Goal: Information Seeking & Learning: Learn about a topic

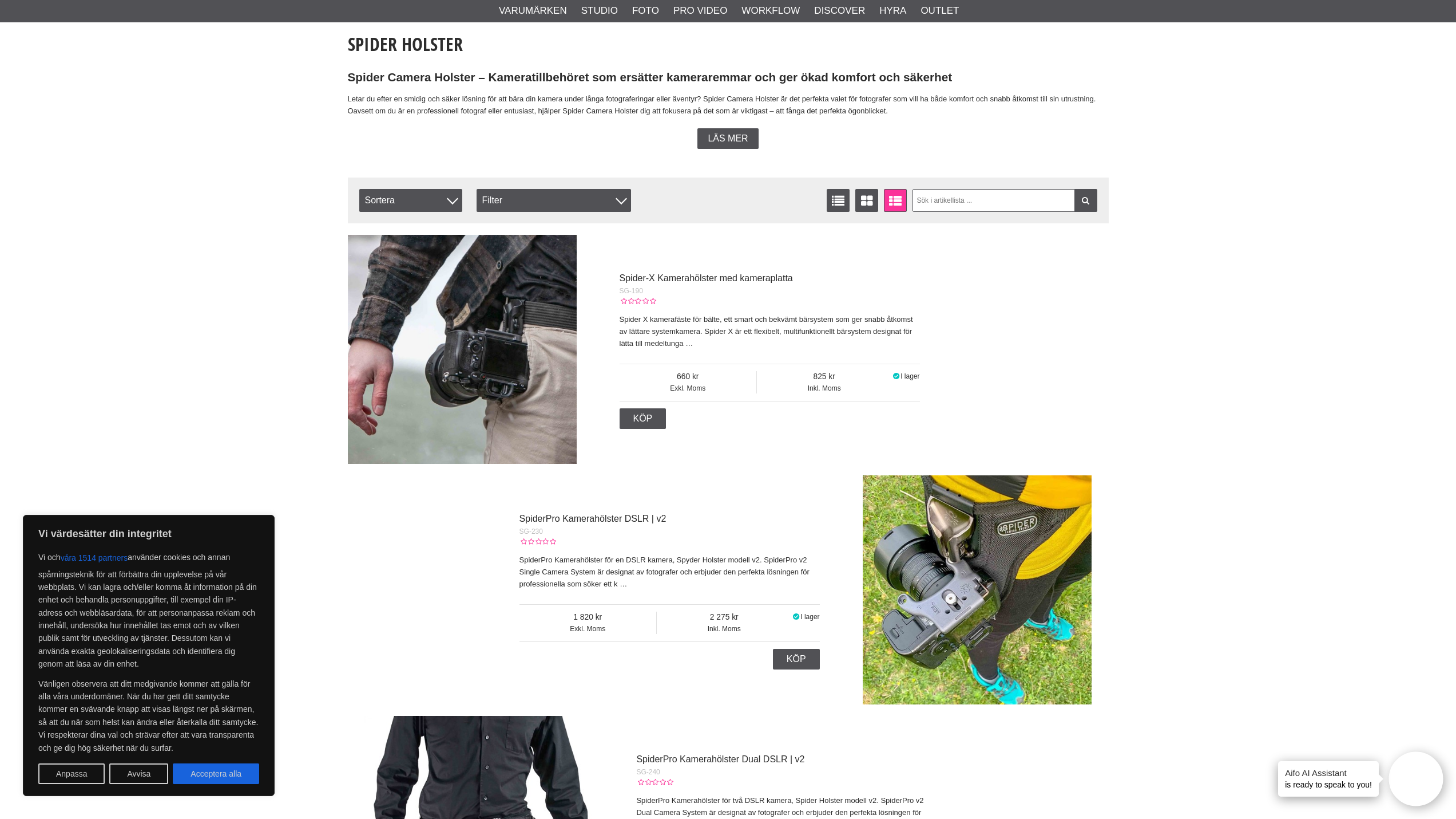
scroll to position [362, 0]
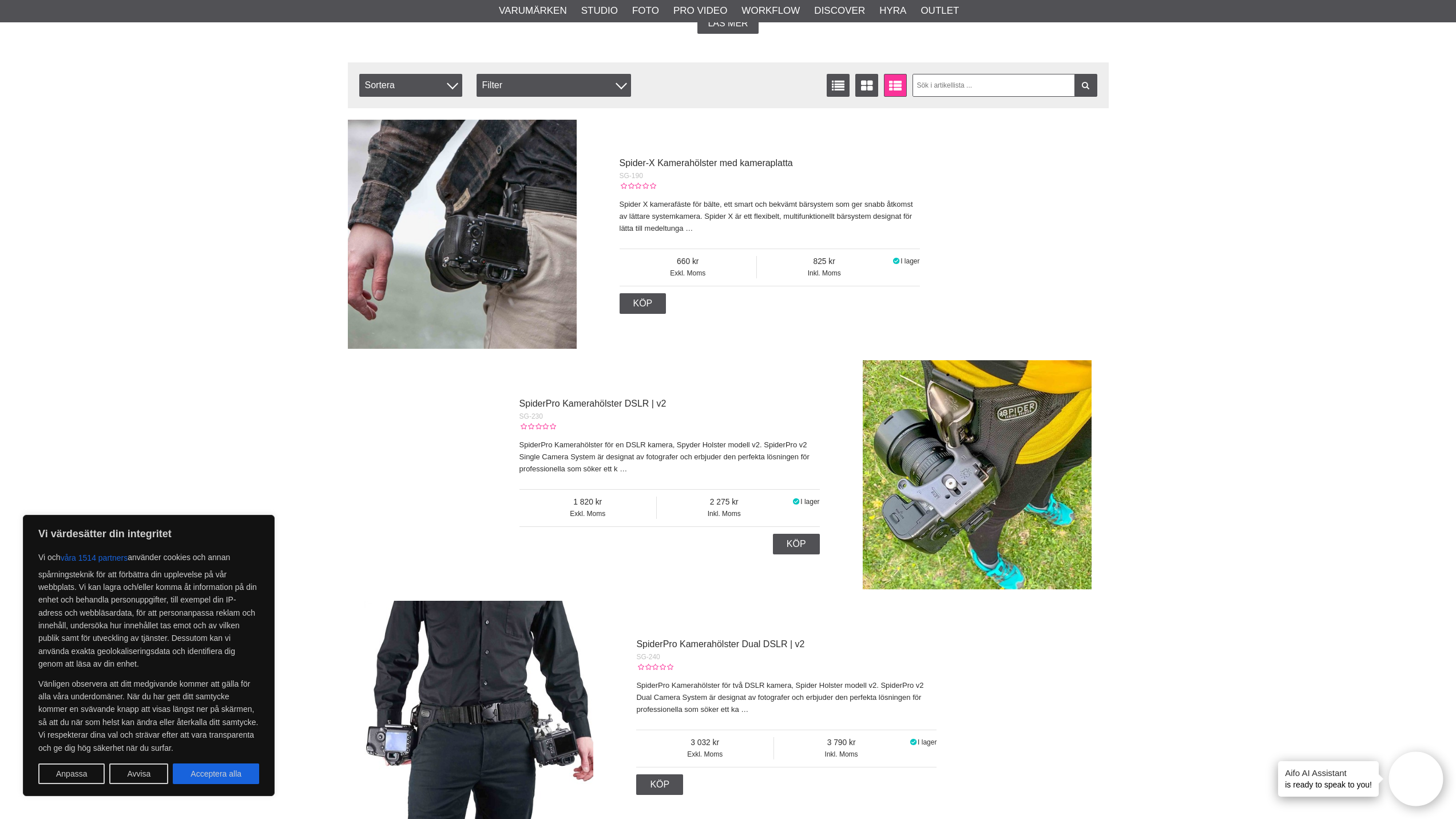
click at [522, 195] on img at bounding box center [462, 234] width 229 height 229
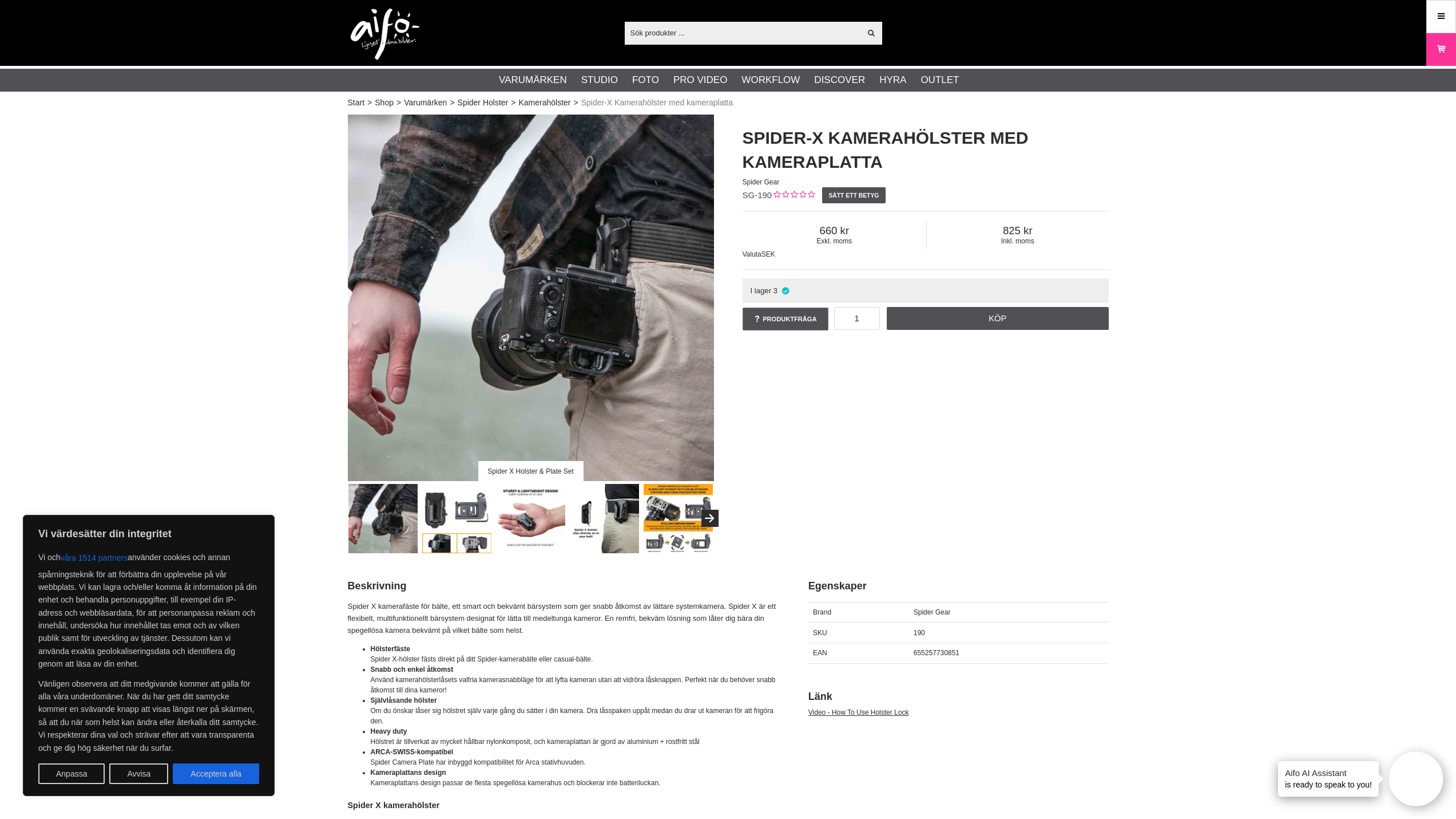
click at [465, 508] on img at bounding box center [457, 519] width 69 height 69
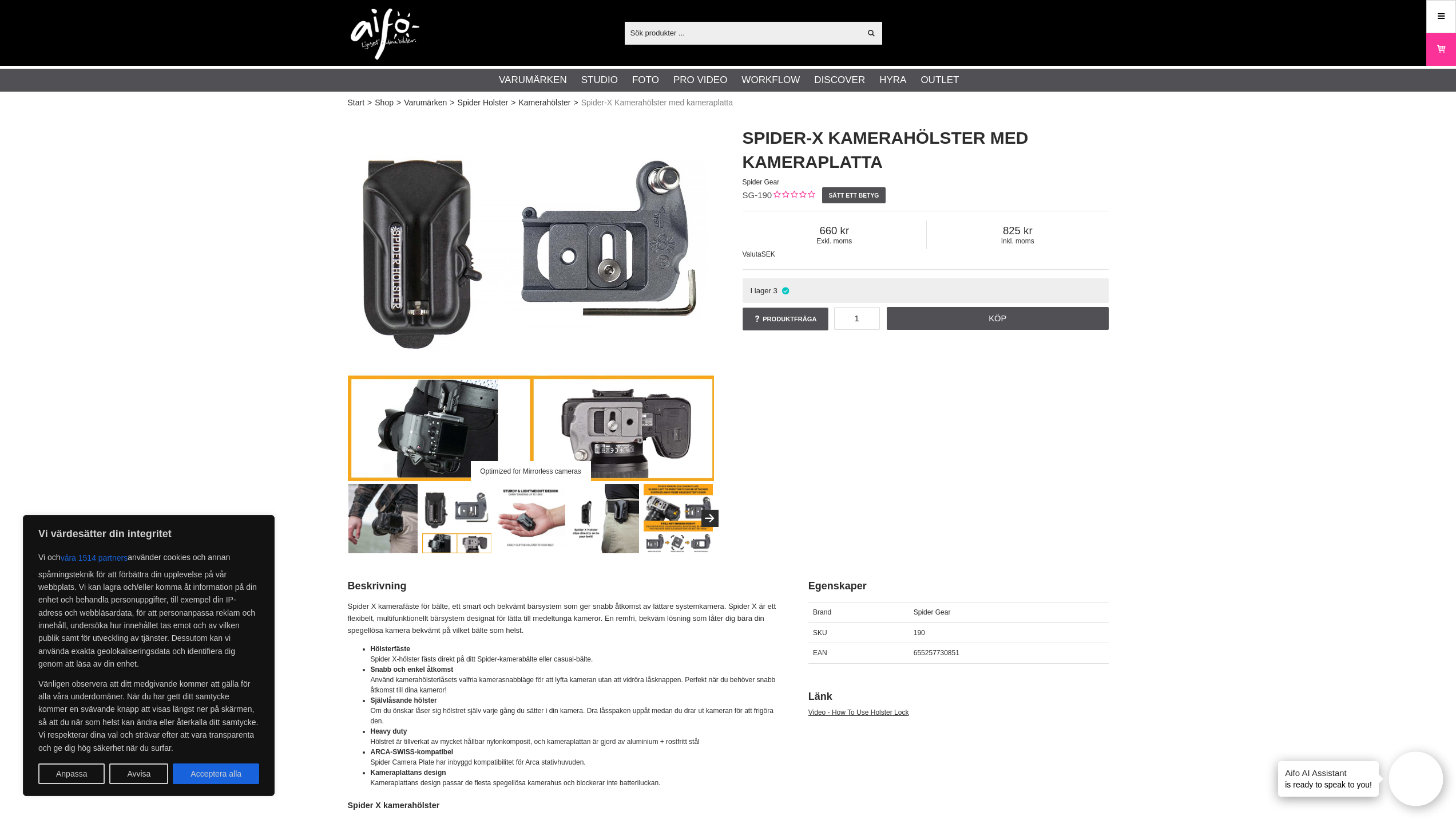
click at [403, 504] on img at bounding box center [383, 519] width 69 height 69
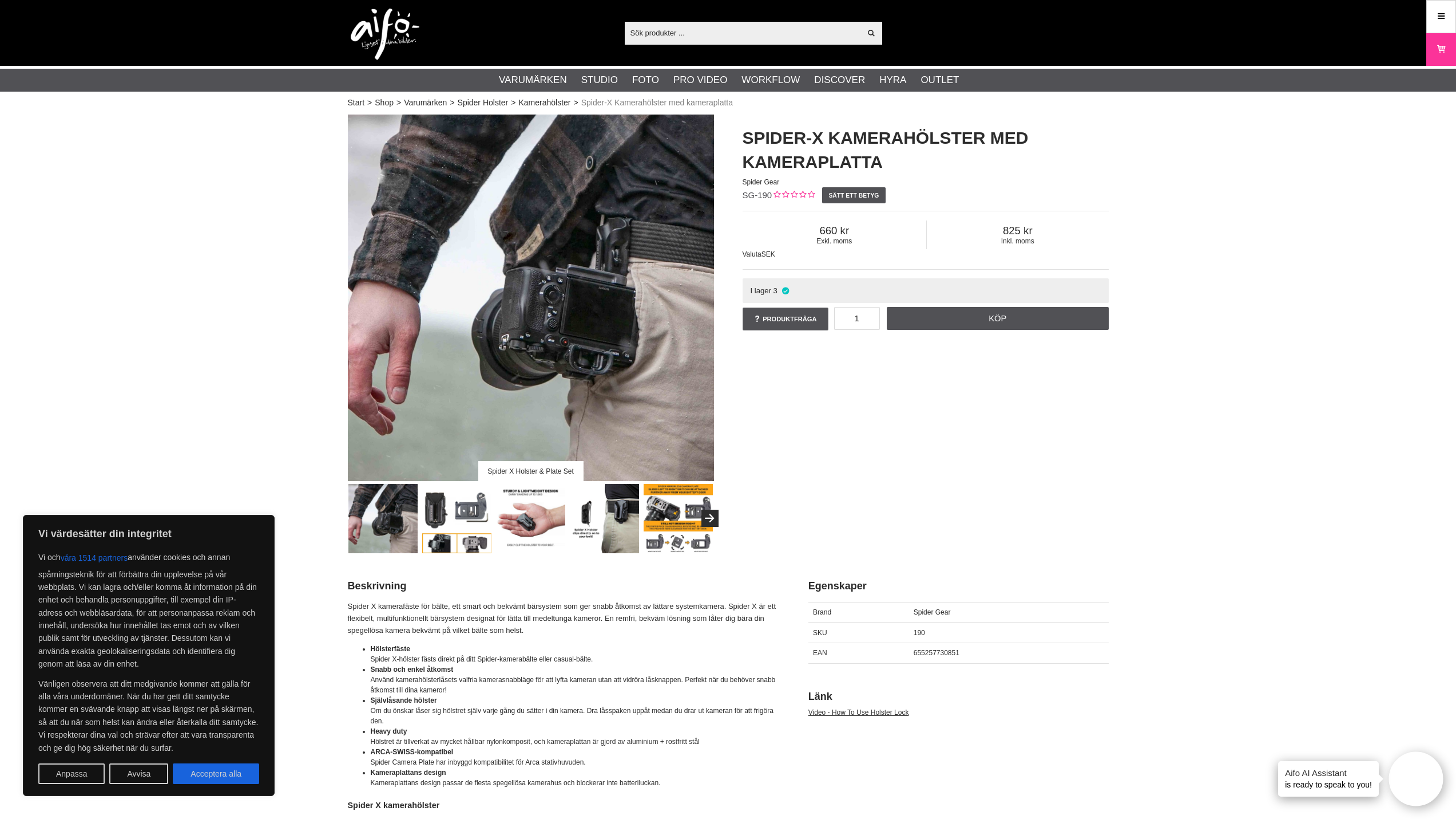
click at [628, 520] on img at bounding box center [604, 519] width 69 height 69
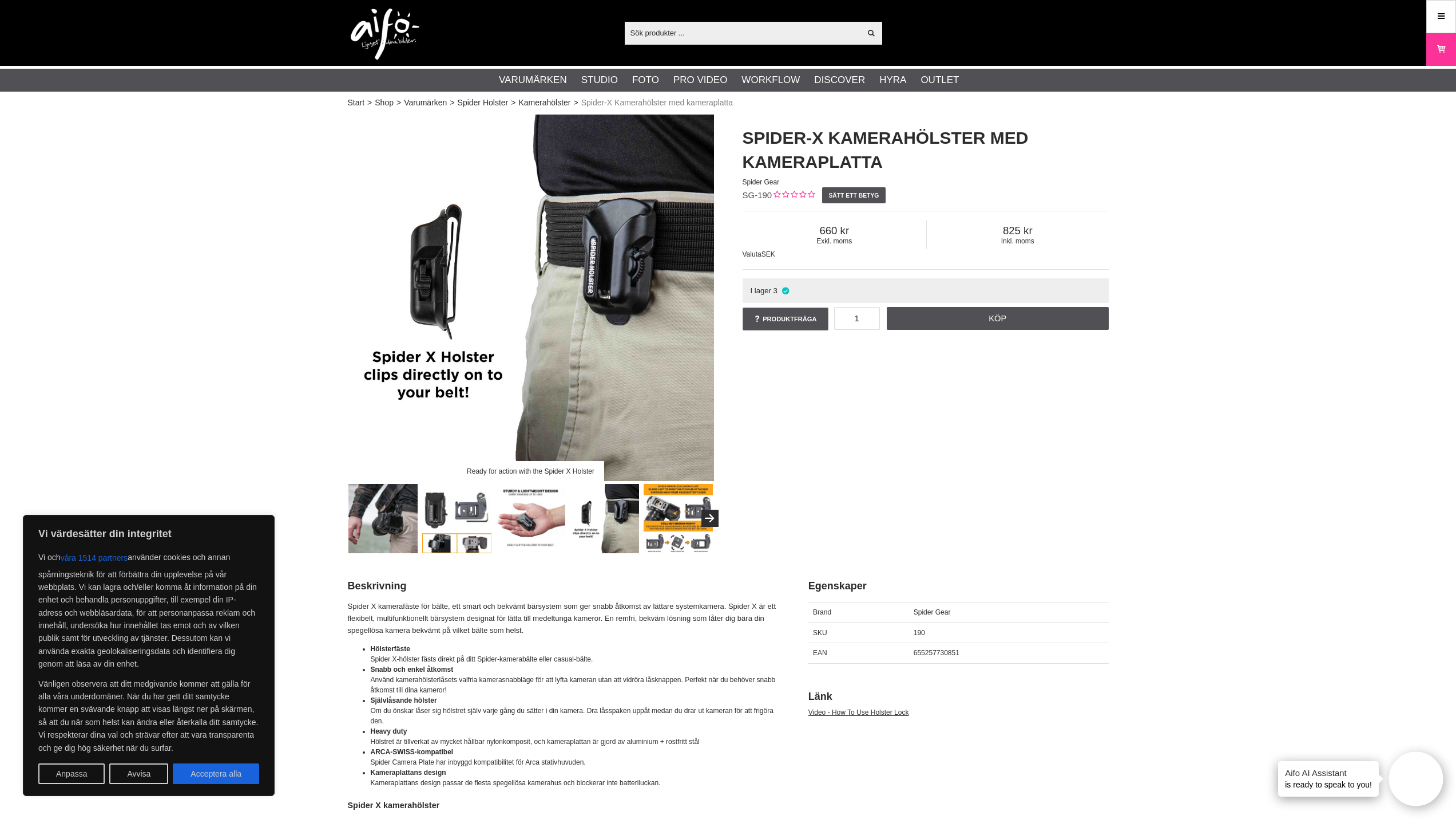
click at [666, 518] on img at bounding box center [679, 519] width 69 height 69
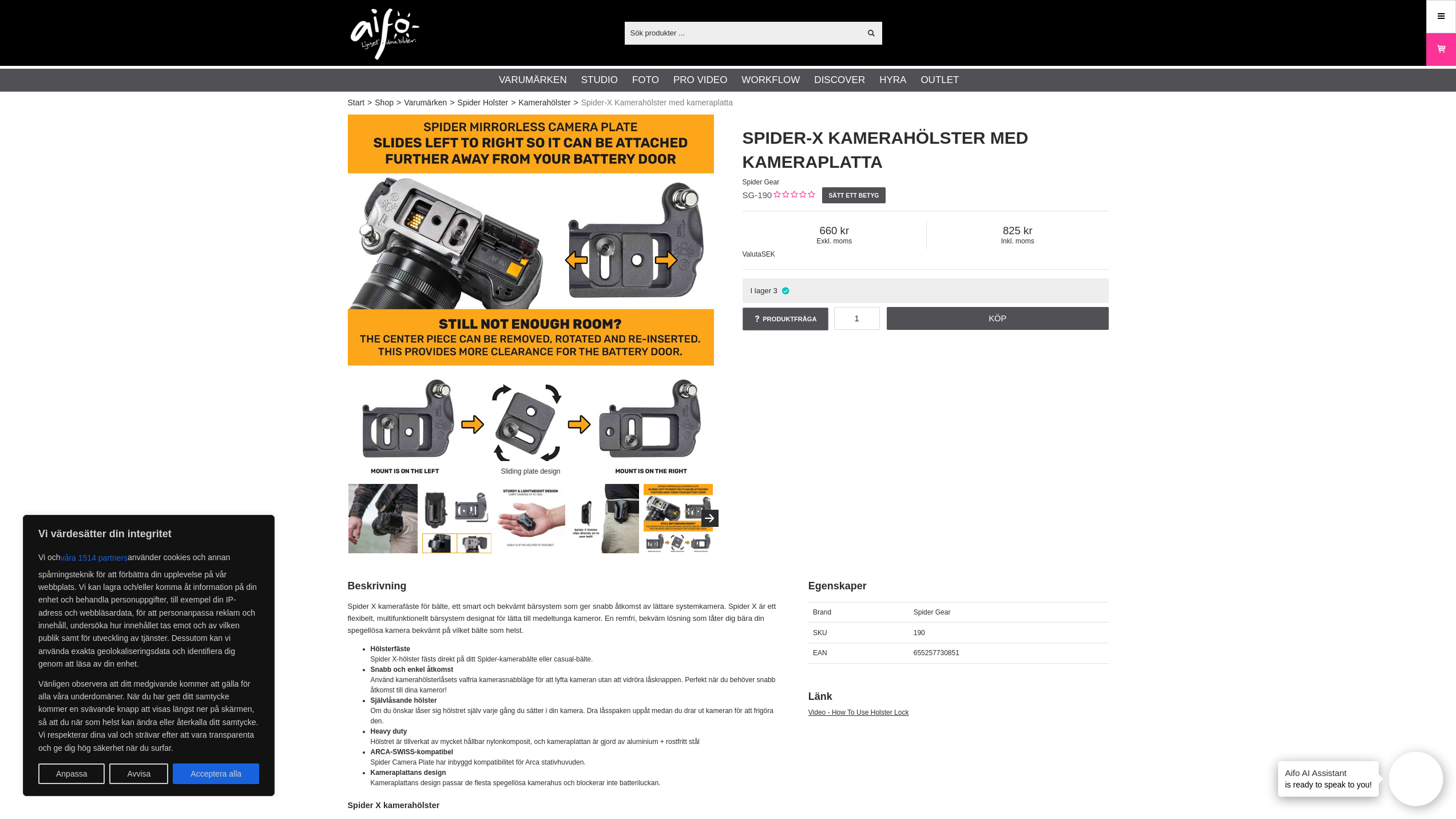
click at [402, 514] on img at bounding box center [383, 519] width 69 height 69
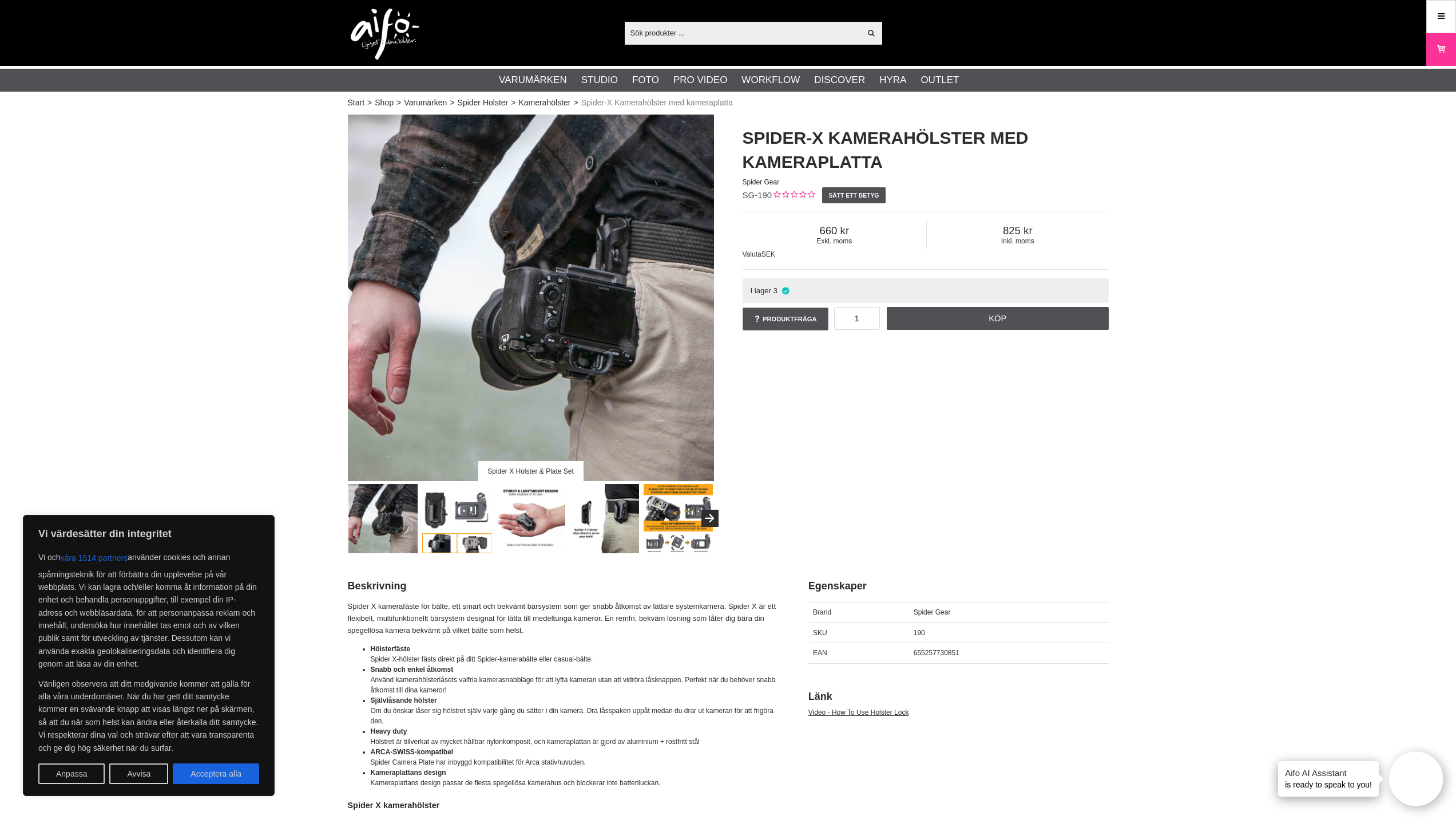
click at [464, 514] on img at bounding box center [457, 519] width 69 height 69
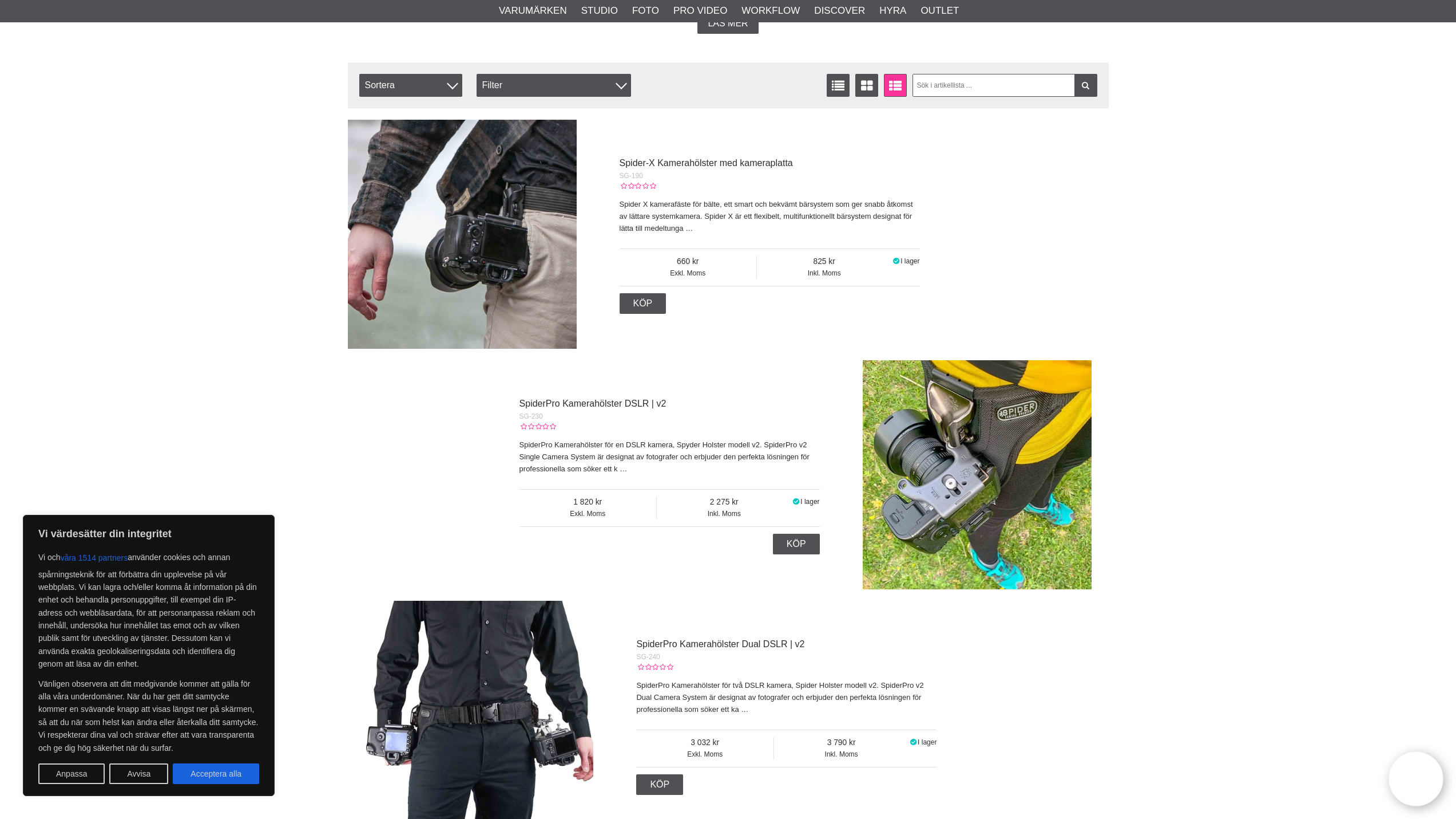
scroll to position [363, 0]
